Goal: Find specific page/section

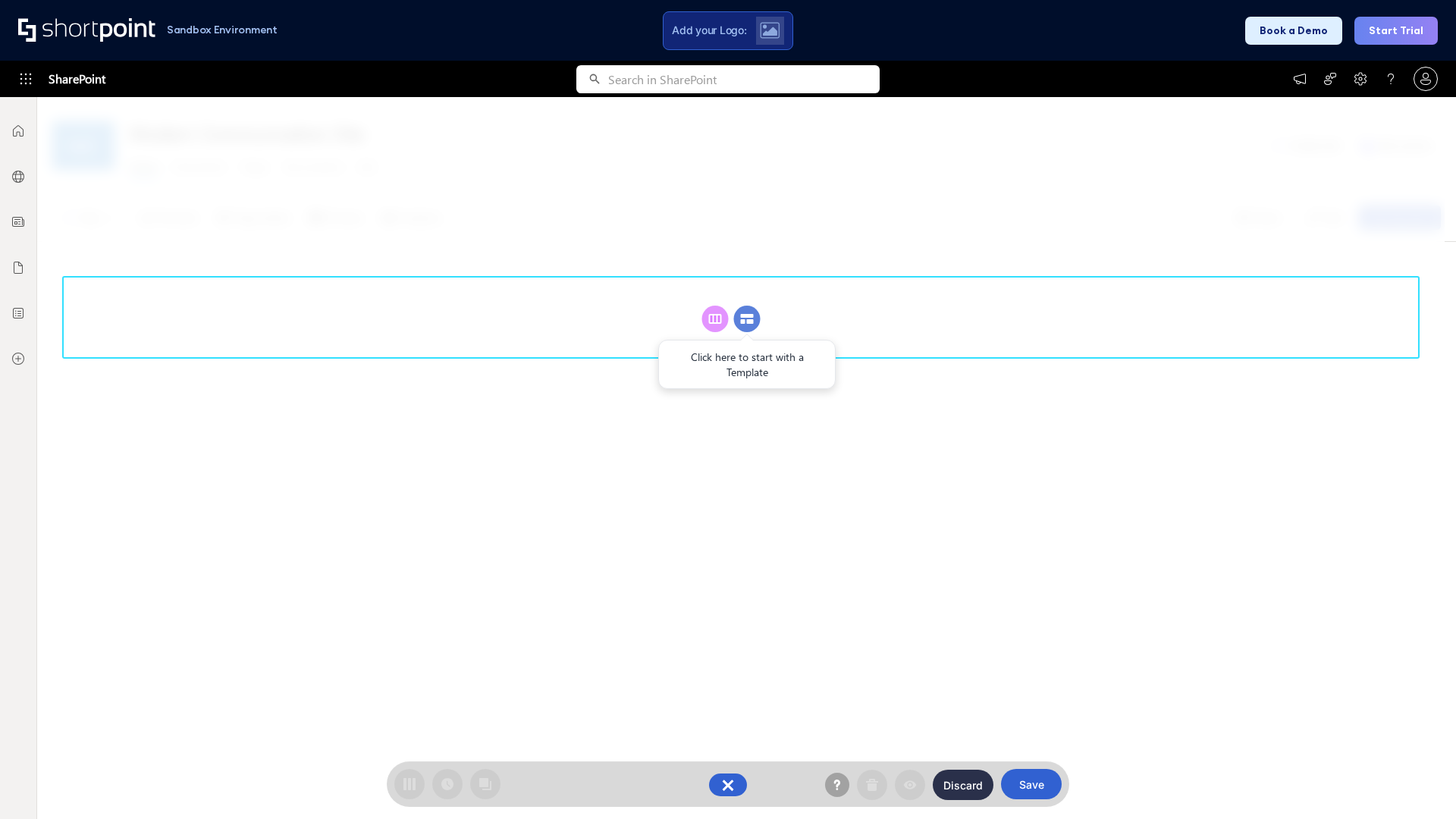
click at [747, 318] on circle at bounding box center [747, 318] width 27 height 27
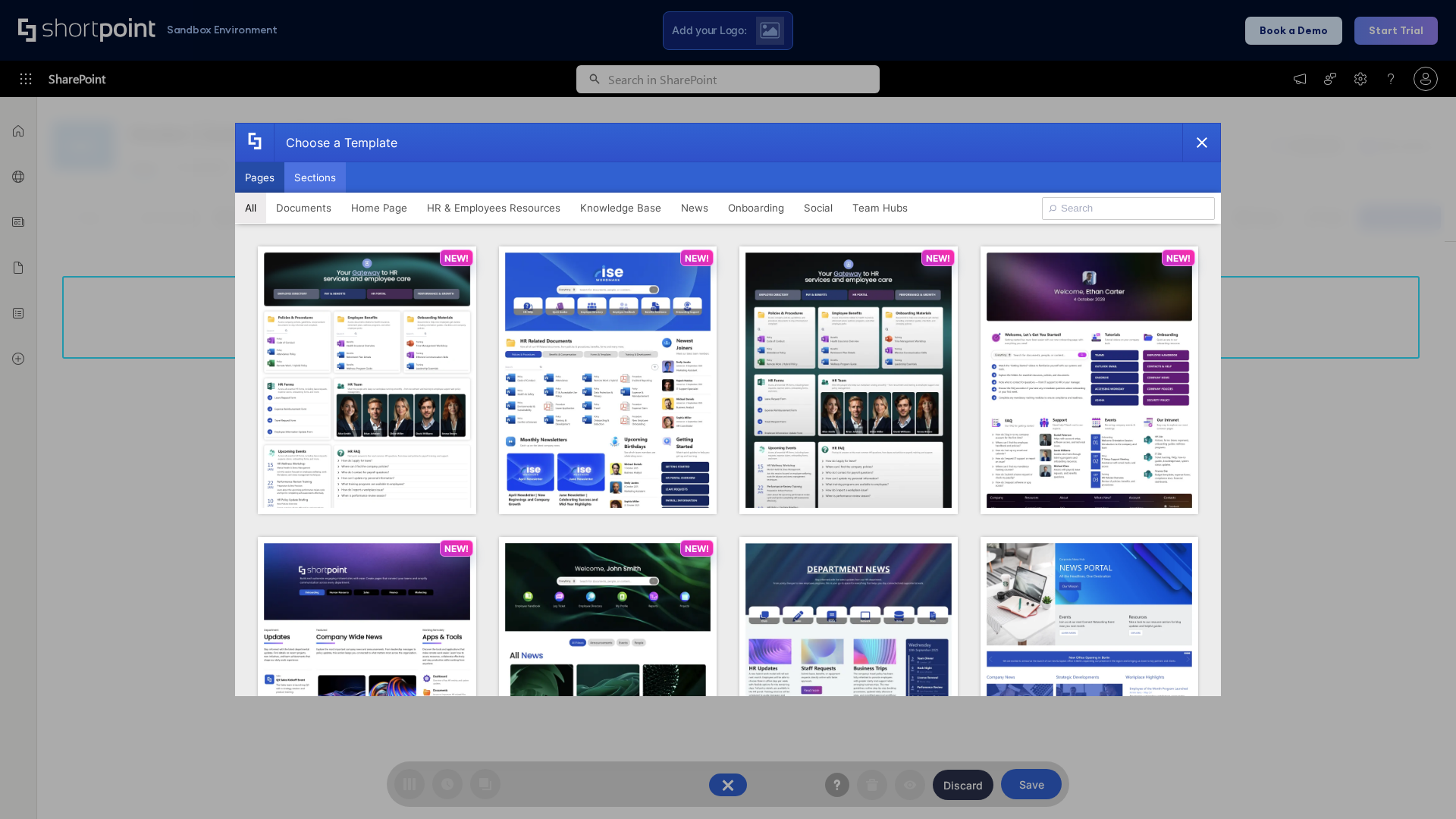
click at [315, 178] on button "Sections" at bounding box center [315, 177] width 61 height 30
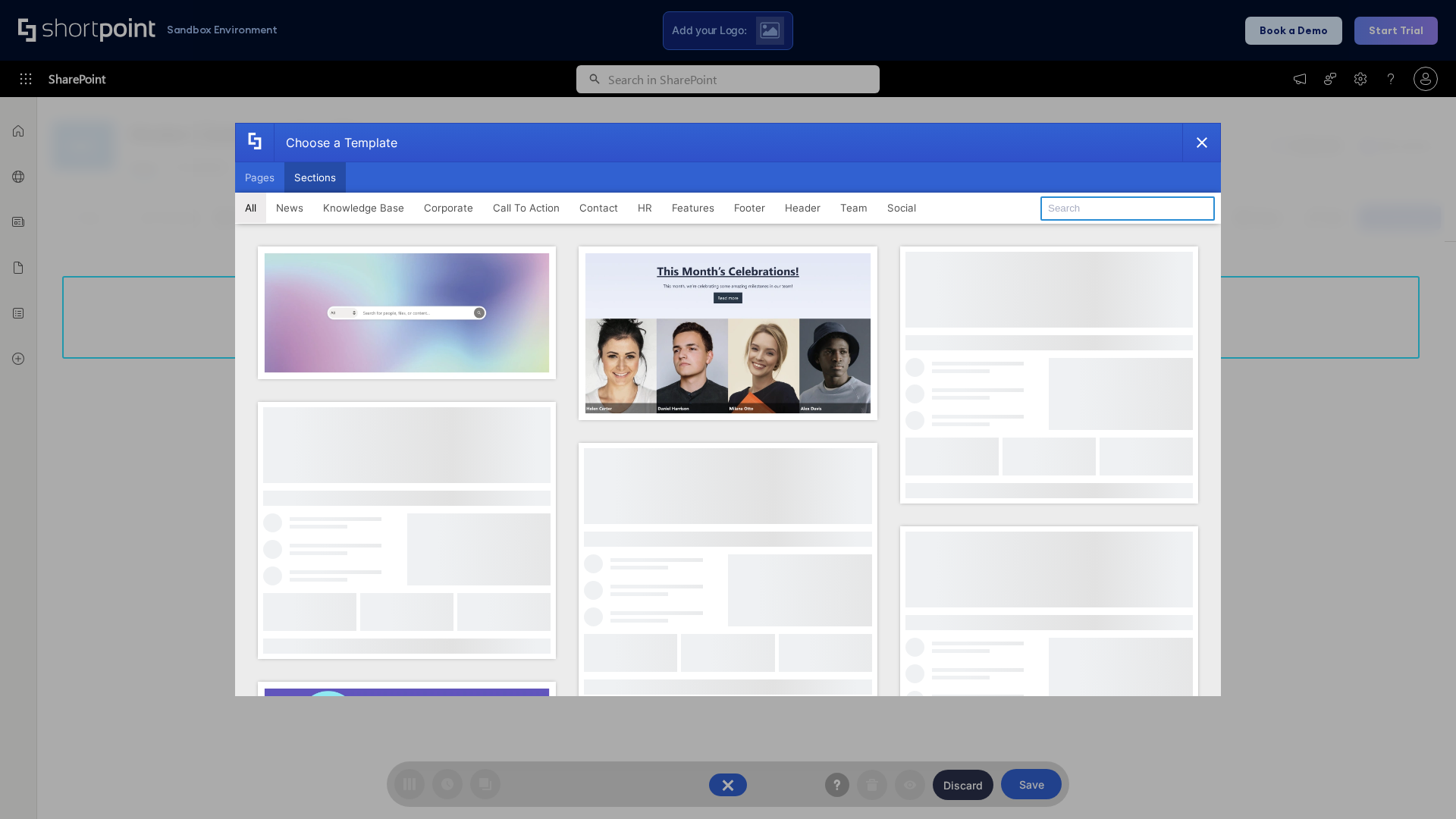
type input "Announcements"
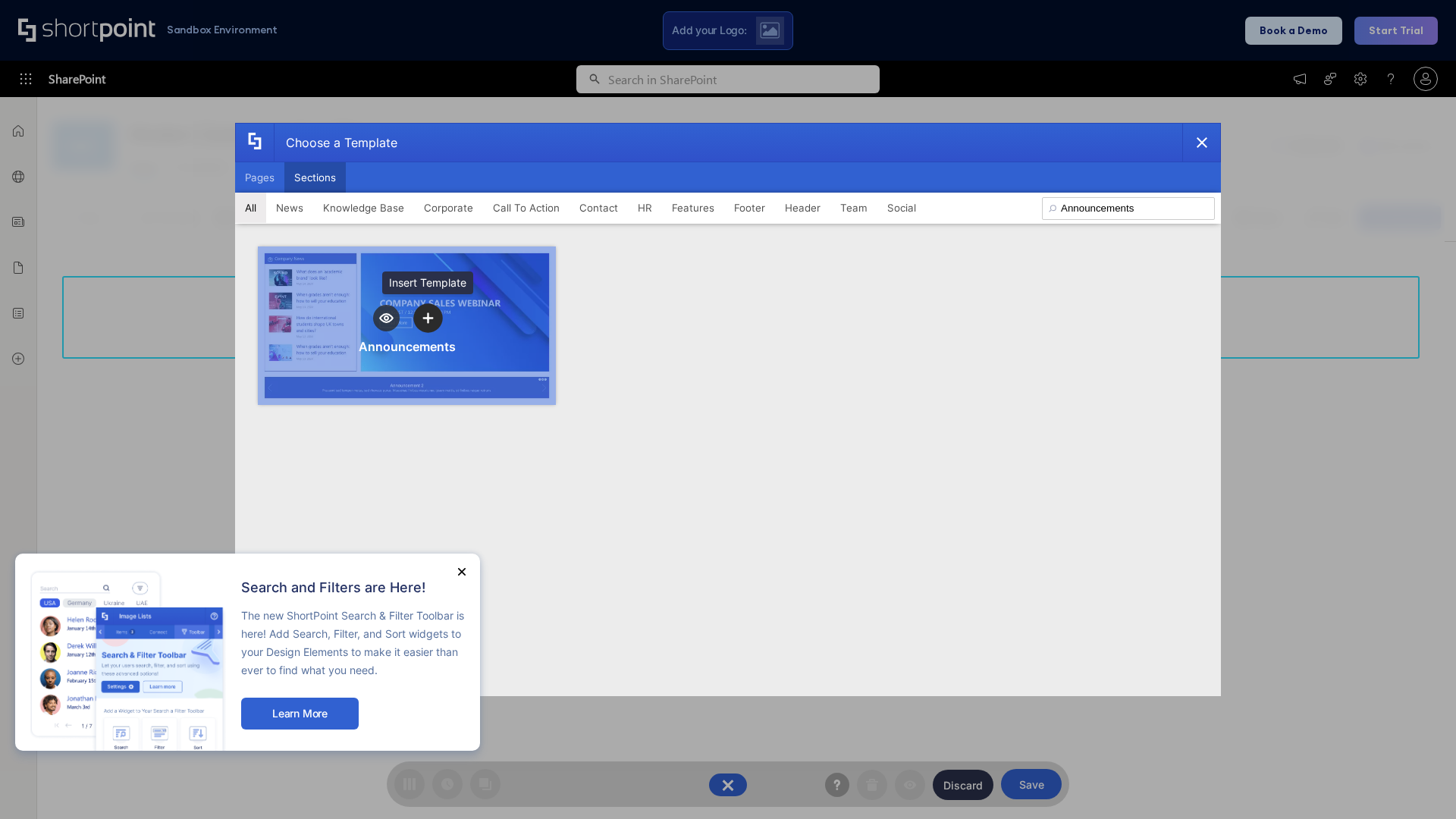
click at [428, 318] on icon "template selector" at bounding box center [428, 317] width 10 height 10
